Goal: Find specific page/section: Find specific page/section

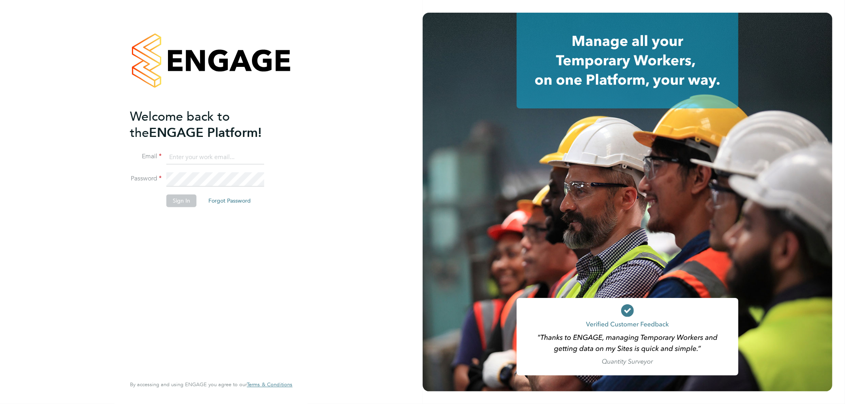
click at [231, 156] on input at bounding box center [215, 157] width 98 height 14
click at [272, 137] on h2 "Welcome back to the ENGAGE Platform!" at bounding box center [207, 125] width 154 height 32
click at [200, 153] on input at bounding box center [215, 157] width 98 height 14
type input "a"
click at [189, 152] on input at bounding box center [215, 157] width 98 height 14
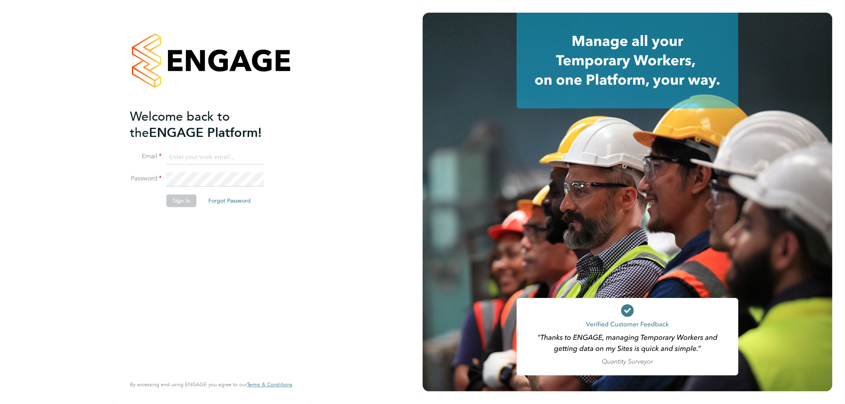
paste input "[PERSON_NAME][EMAIL_ADDRESS][PERSON_NAME][DOMAIN_NAME]"
type input "[PERSON_NAME][EMAIL_ADDRESS][PERSON_NAME][DOMAIN_NAME]"
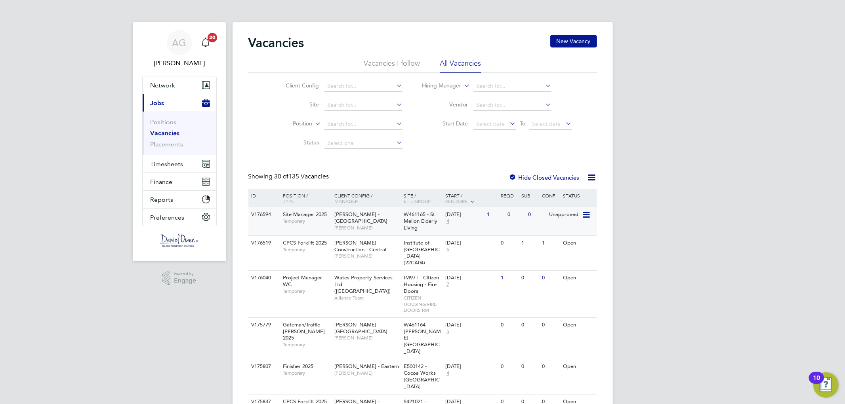
click at [292, 221] on span "Temporary" at bounding box center [307, 221] width 48 height 6
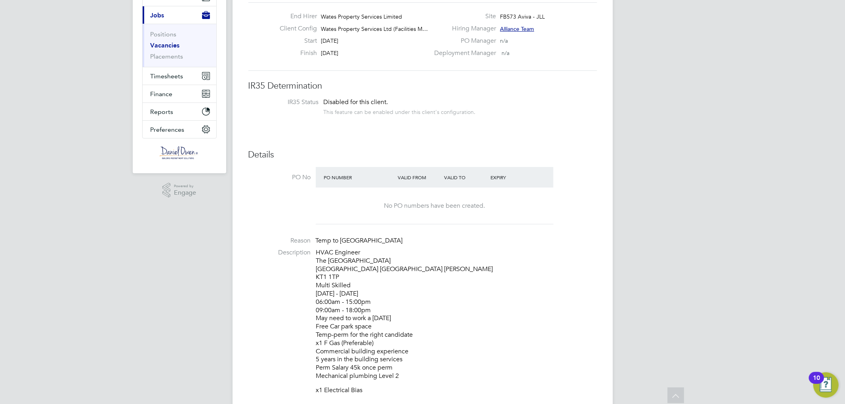
scroll to position [132, 0]
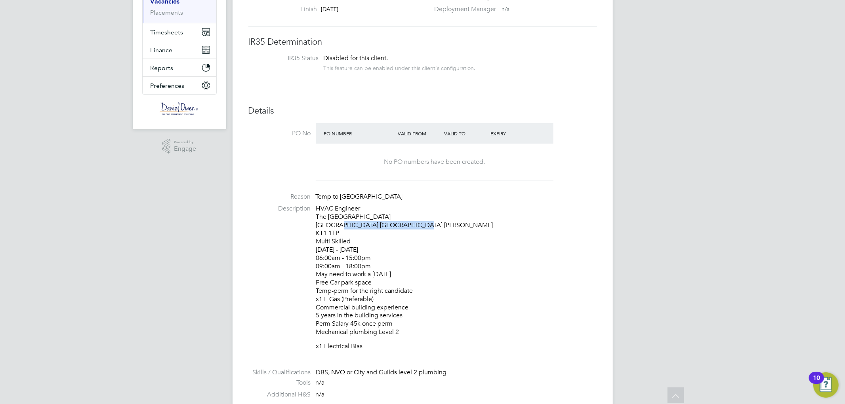
drag, startPoint x: 338, startPoint y: 228, endPoint x: 416, endPoint y: 227, distance: 78.4
click at [416, 227] on p "HVAC Engineer The Bentall Centre Wood Street Kingston Upton Thames KT1 1TP Mult…" at bounding box center [456, 271] width 281 height 132
click at [408, 239] on p "HVAC Engineer The Bentall Centre Wood Street Kingston Upton Thames KT1 1TP Mult…" at bounding box center [456, 271] width 281 height 132
